Goal: Information Seeking & Learning: Understand process/instructions

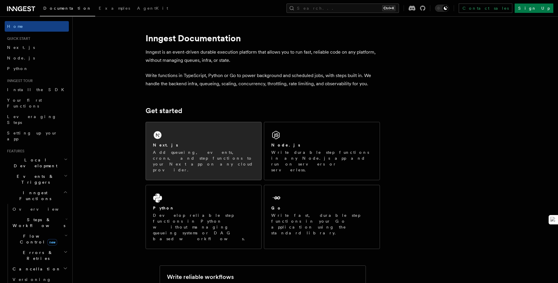
click at [206, 153] on p "Add queueing, events, crons, and step functions to your Next app on any cloud p…" at bounding box center [203, 160] width 101 height 23
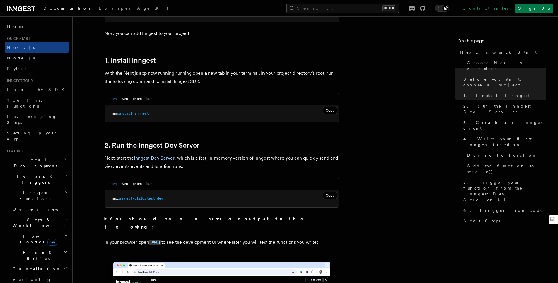
scroll to position [316, 0]
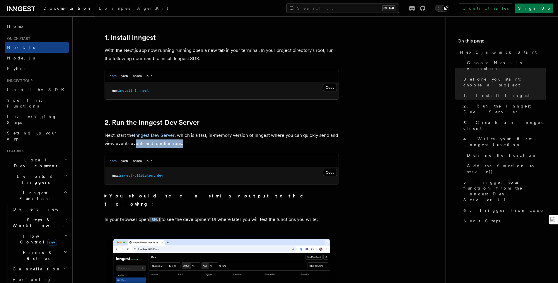
drag, startPoint x: 136, startPoint y: 142, endPoint x: 189, endPoint y: 144, distance: 53.6
click at [189, 144] on p "Next, start the Inngest Dev Server , which is a fast, in-memory version of Inng…" at bounding box center [222, 139] width 234 height 16
click at [190, 144] on p "Next, start the Inngest Dev Server , which is a fast, in-memory version of Inng…" at bounding box center [222, 139] width 234 height 16
click at [150, 178] on pre "npx inngest-cli@latest dev" at bounding box center [222, 176] width 234 height 18
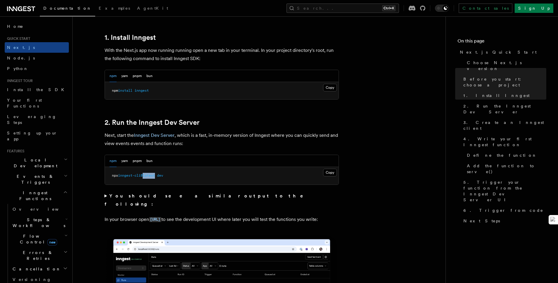
click at [150, 178] on pre "npx inngest-cli@latest dev" at bounding box center [222, 176] width 234 height 18
click at [126, 194] on strong "You should see a similar output to the following:" at bounding box center [208, 200] width 207 height 14
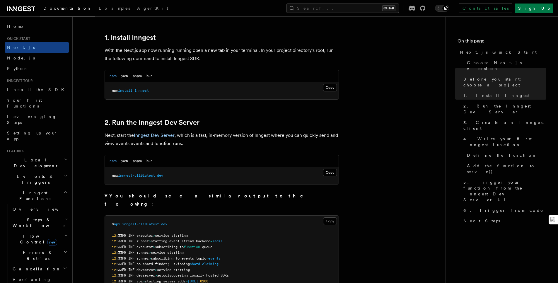
click at [115, 197] on strong "You should see a similar output to the following:" at bounding box center [208, 200] width 207 height 14
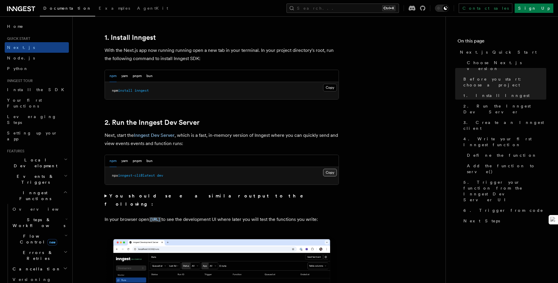
click at [327, 174] on button "Copy Copied" at bounding box center [330, 173] width 14 height 8
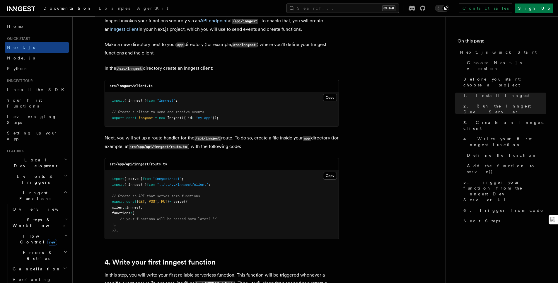
scroll to position [738, 0]
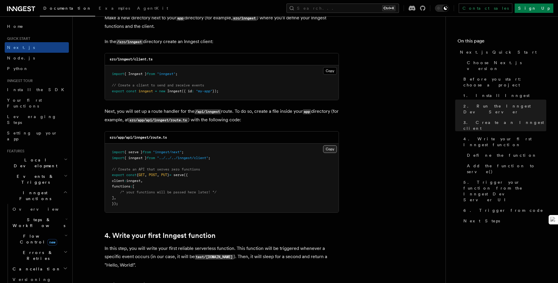
click at [327, 149] on button "Copy Copied" at bounding box center [330, 149] width 14 height 8
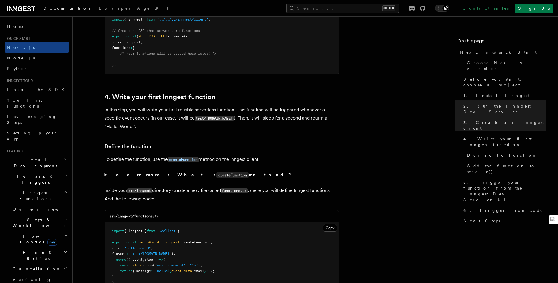
scroll to position [949, 0]
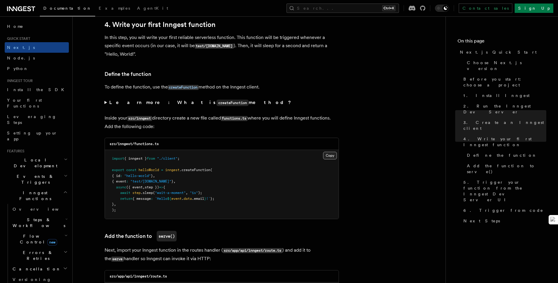
click at [330, 153] on button "Copy Copied" at bounding box center [330, 156] width 14 height 8
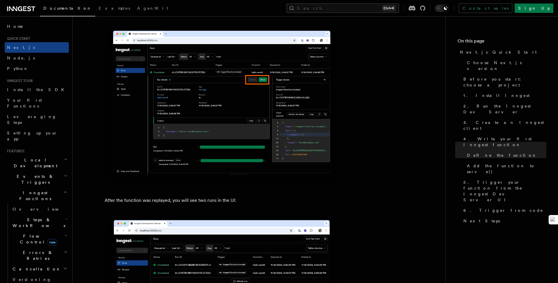
scroll to position [2600, 0]
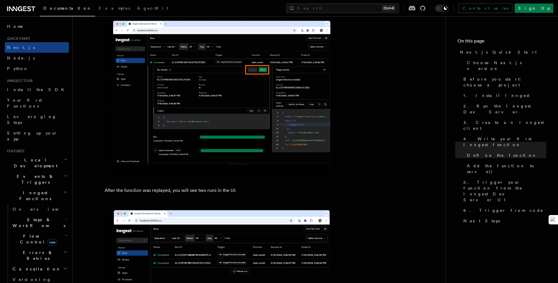
click at [58, 171] on h2 "Events & Triggers" at bounding box center [37, 179] width 64 height 16
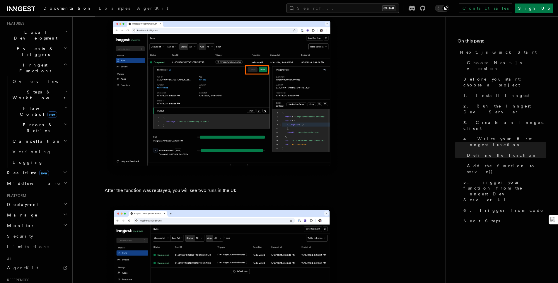
scroll to position [176, 0]
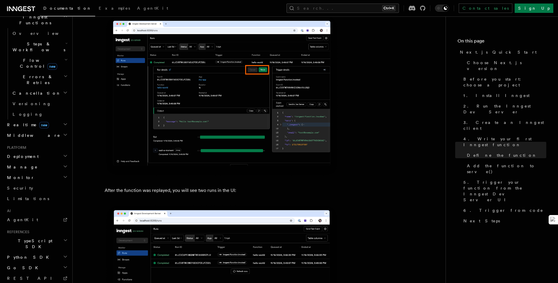
click at [42, 151] on h2 "Deployment" at bounding box center [37, 156] width 64 height 11
click at [41, 220] on h2 "Cloud Providers Setup" at bounding box center [39, 231] width 59 height 22
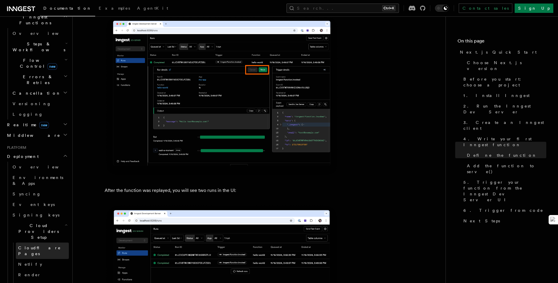
click at [40, 242] on link "Cloudflare Pages" at bounding box center [42, 250] width 53 height 16
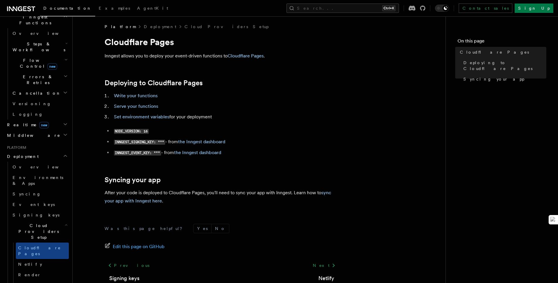
scroll to position [40, 0]
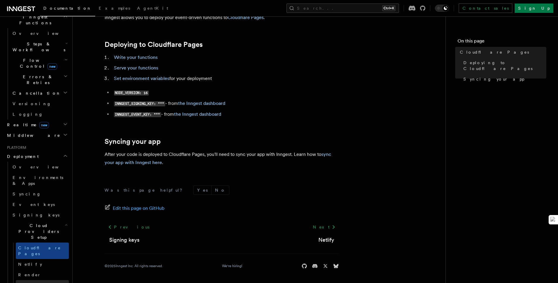
click at [34, 280] on link "Vercel" at bounding box center [42, 285] width 53 height 11
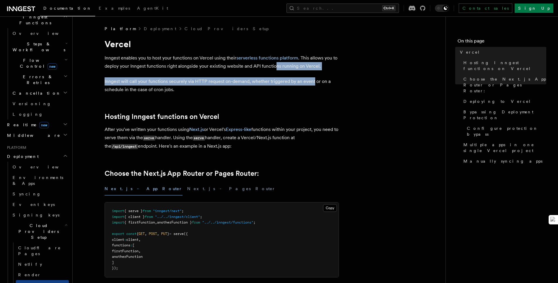
drag, startPoint x: 275, startPoint y: 66, endPoint x: 312, endPoint y: 83, distance: 40.5
click at [312, 69] on p "Inngest enables you to host your functions on Vercel using their serverless fun…" at bounding box center [222, 62] width 234 height 16
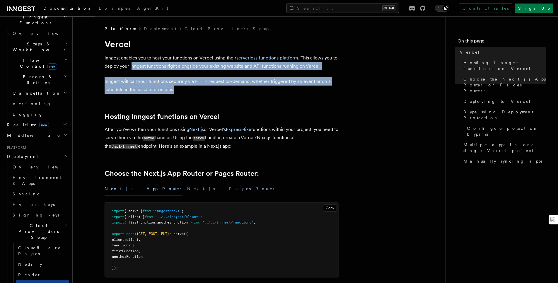
drag, startPoint x: 131, startPoint y: 64, endPoint x: 224, endPoint y: 88, distance: 96.8
click at [225, 88] on p "Inngest will call your functions securely via HTTP request on-demand, whether t…" at bounding box center [222, 85] width 234 height 16
click at [327, 83] on p "Inngest will call your functions securely via HTTP request on-demand, whether t…" at bounding box center [222, 85] width 234 height 16
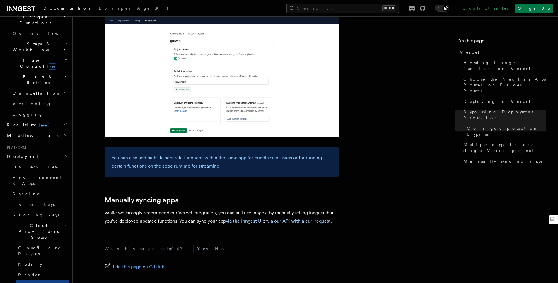
scroll to position [946, 0]
